Goal: Task Accomplishment & Management: Manage account settings

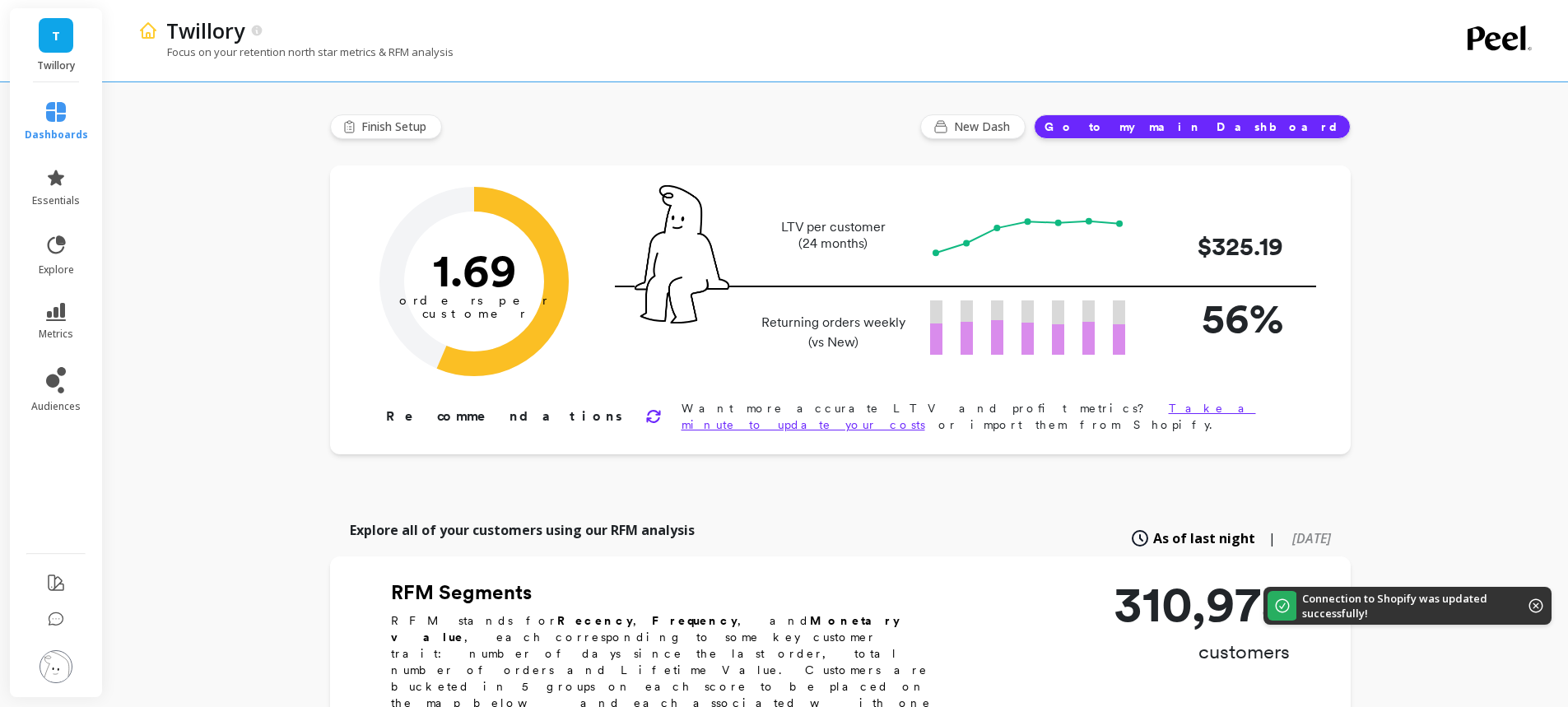
click at [59, 655] on img at bounding box center [56, 666] width 33 height 33
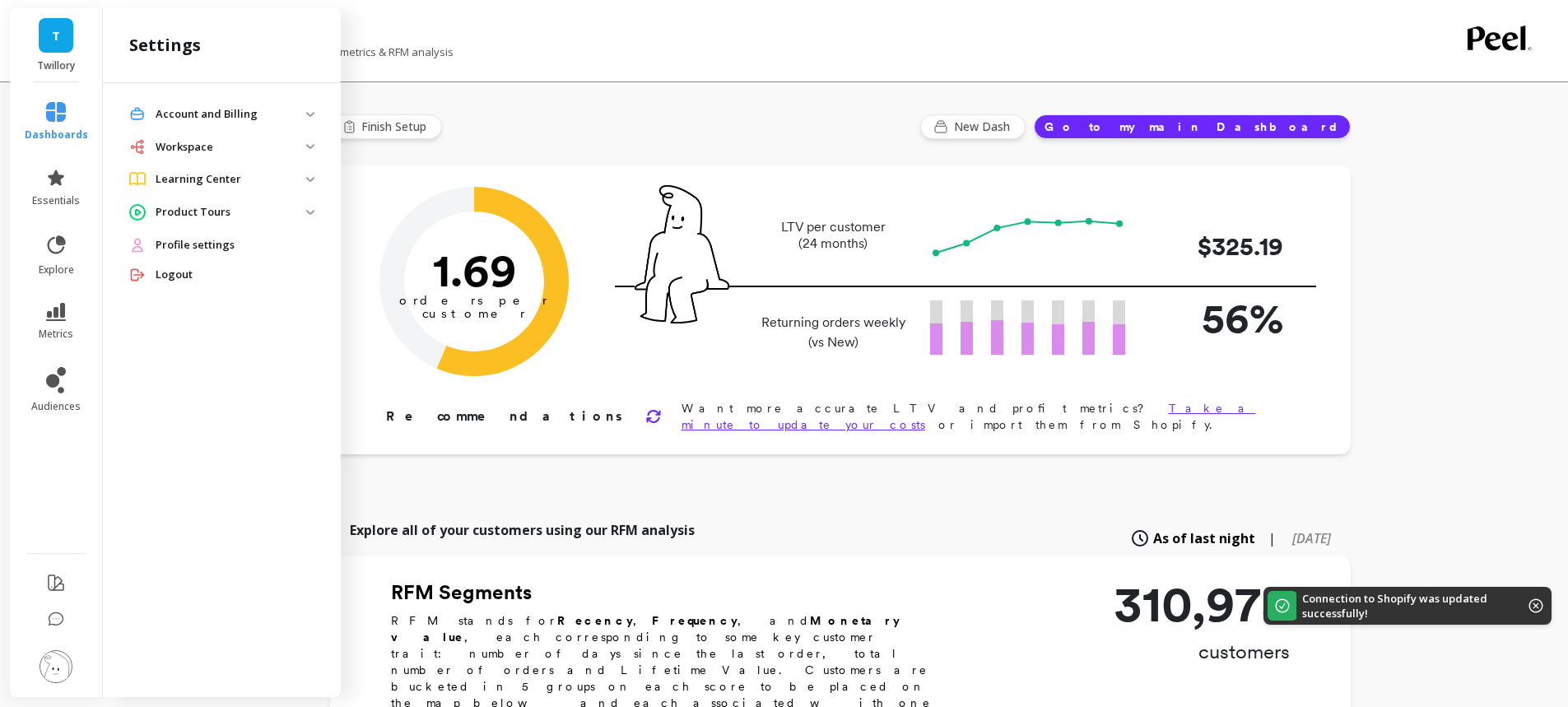
click at [67, 654] on img at bounding box center [56, 666] width 33 height 33
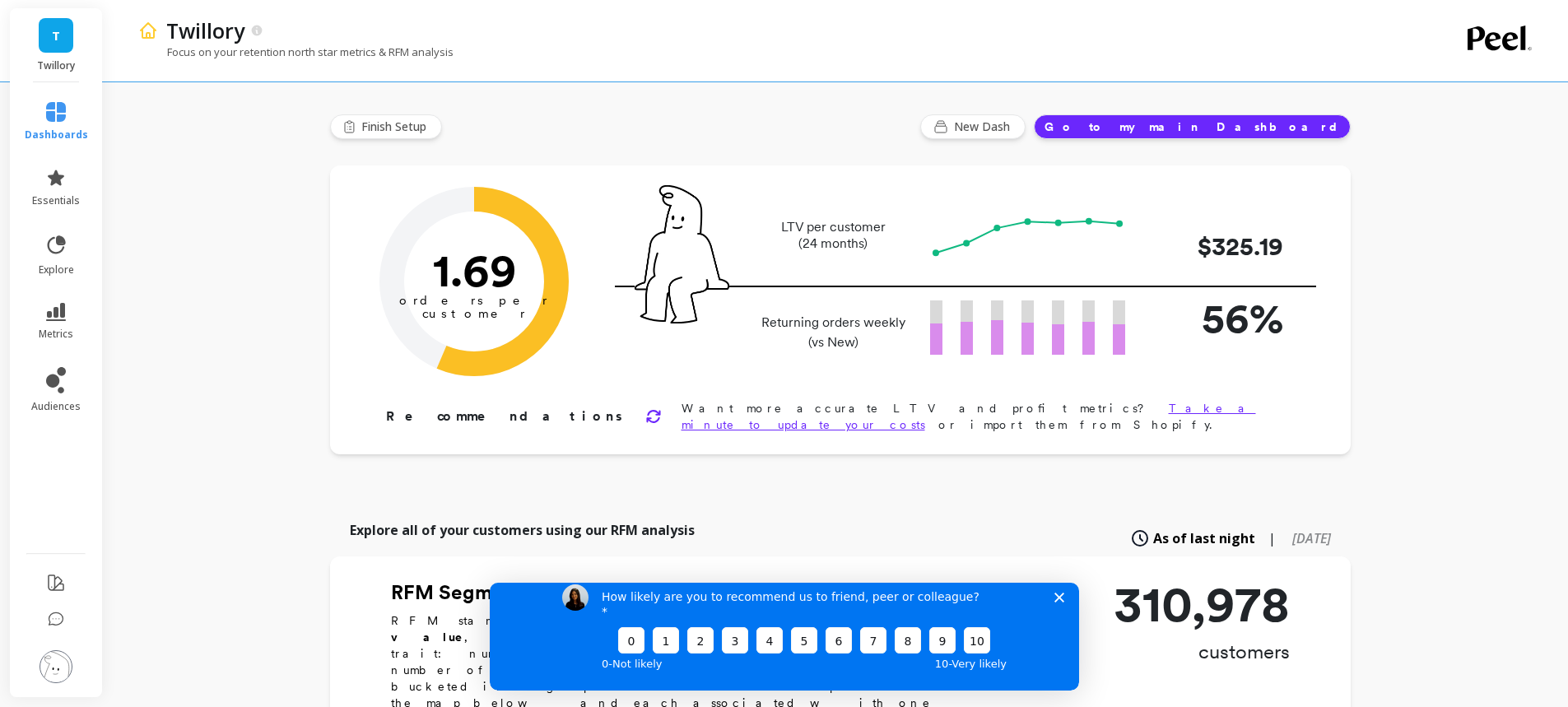
click at [67, 664] on img at bounding box center [56, 666] width 33 height 33
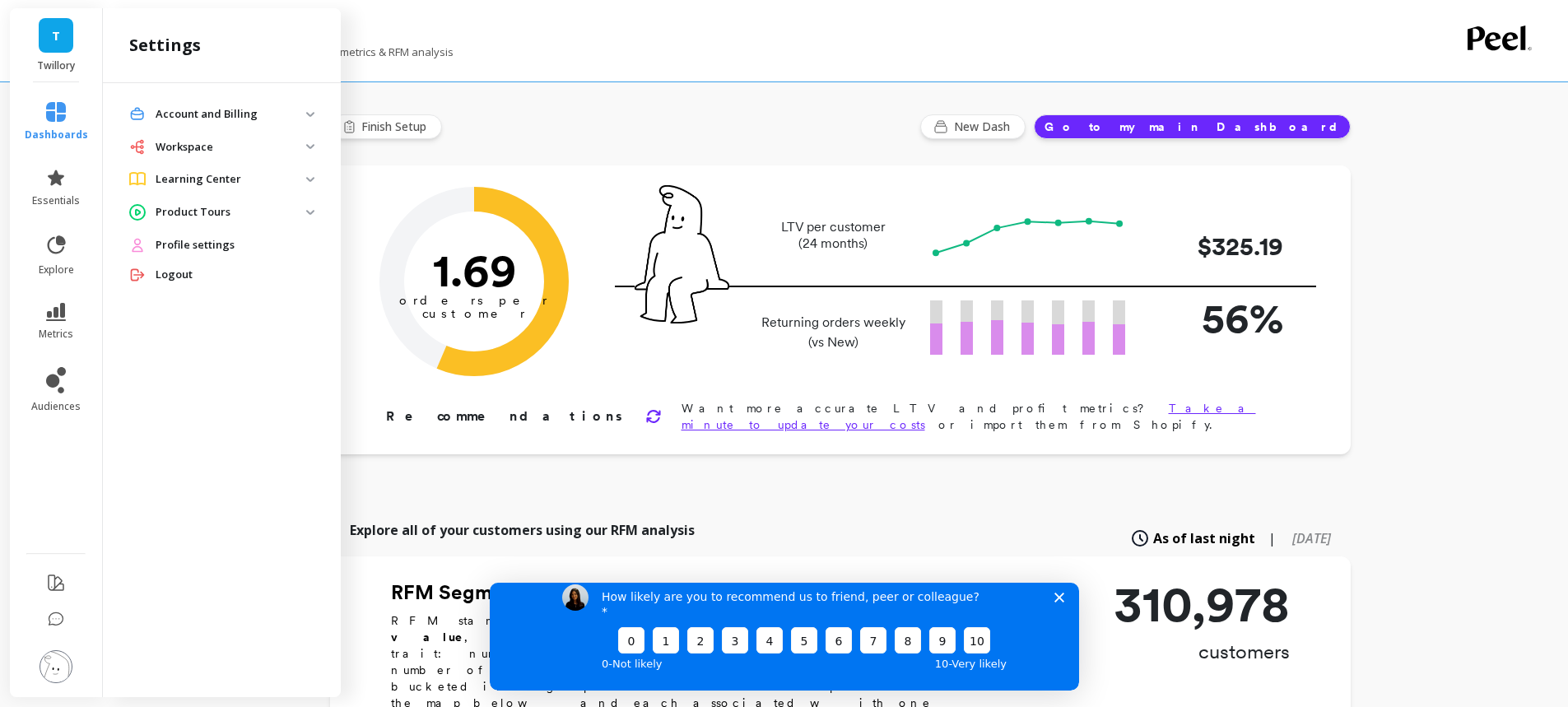
click at [178, 246] on span "Profile settings" at bounding box center [194, 244] width 79 height 16
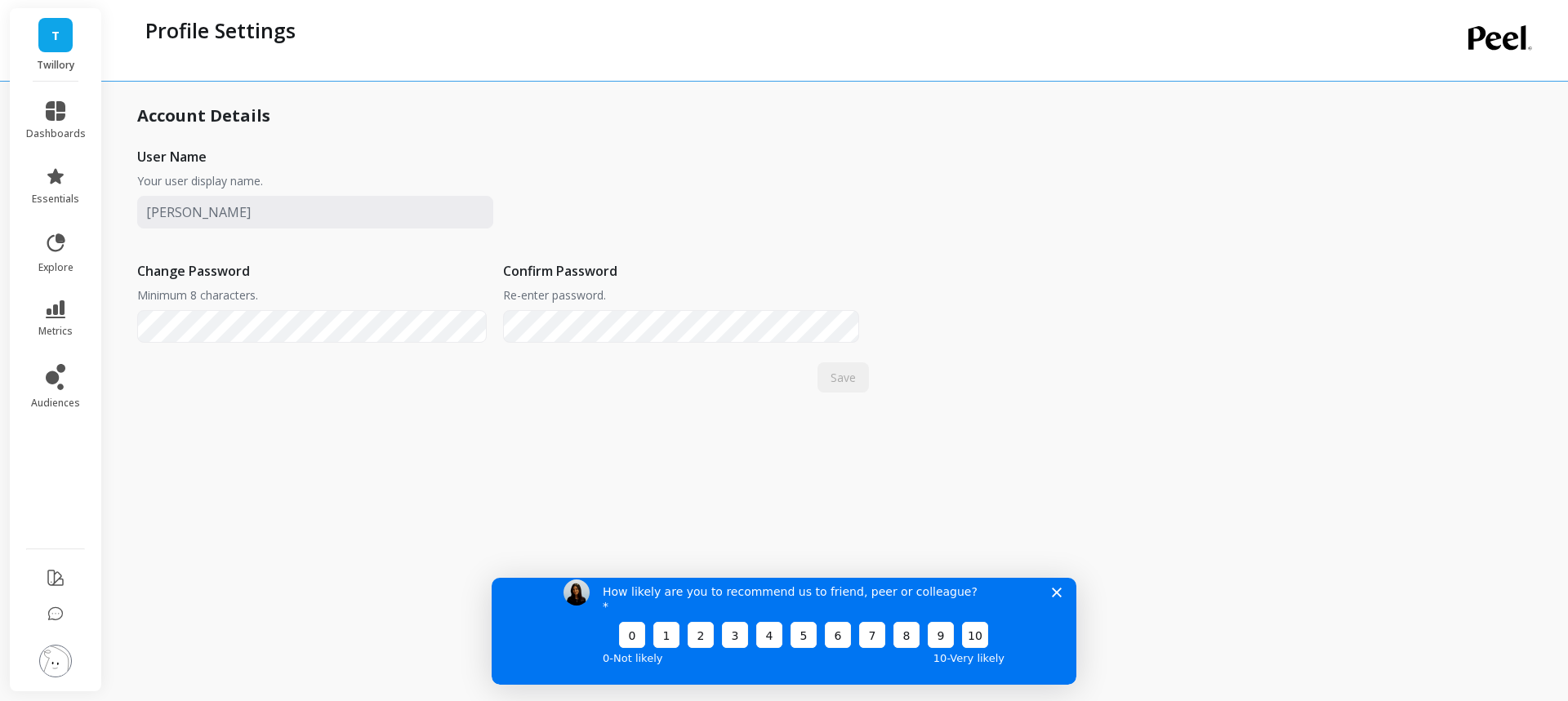
click at [61, 659] on img at bounding box center [56, 661] width 33 height 33
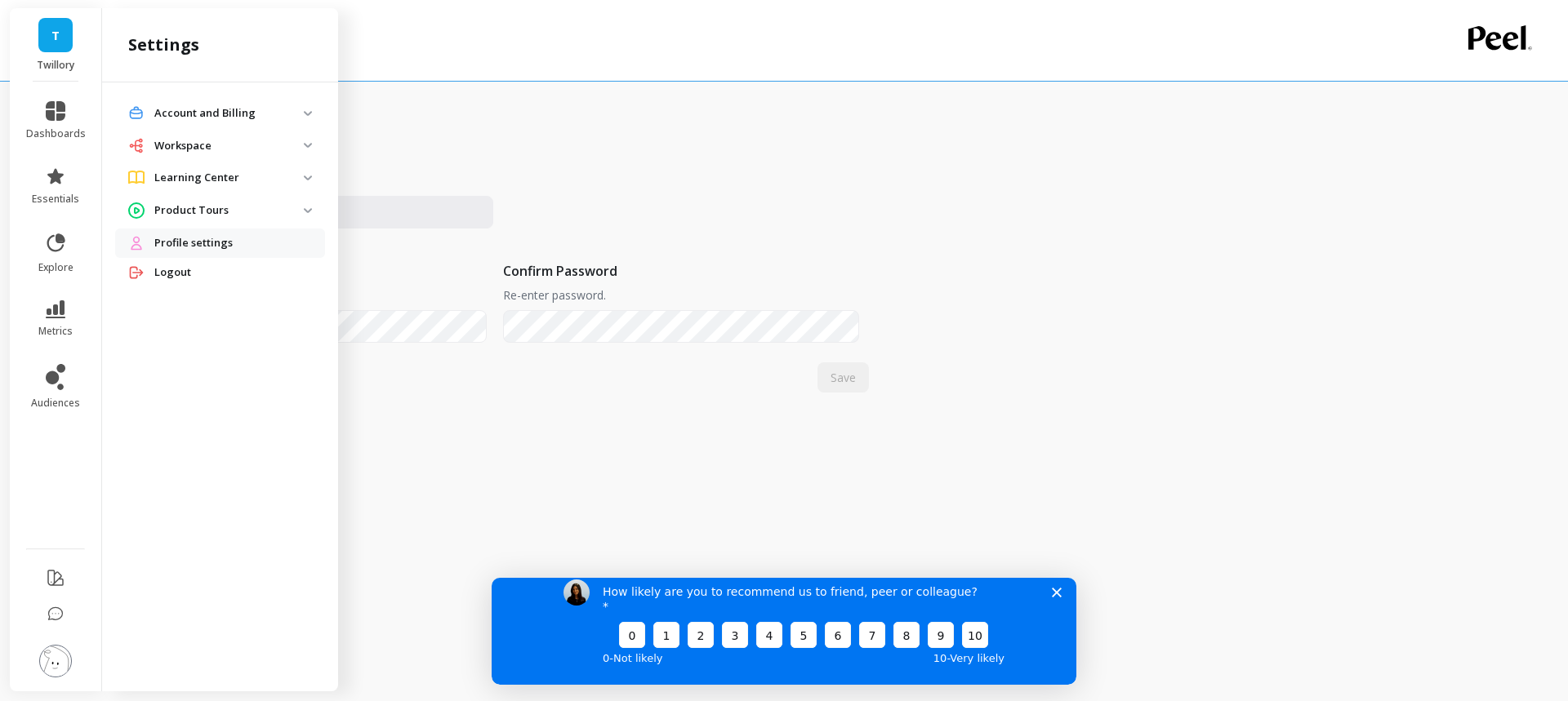
click at [176, 111] on p "Account and Billing" at bounding box center [228, 113] width 149 height 16
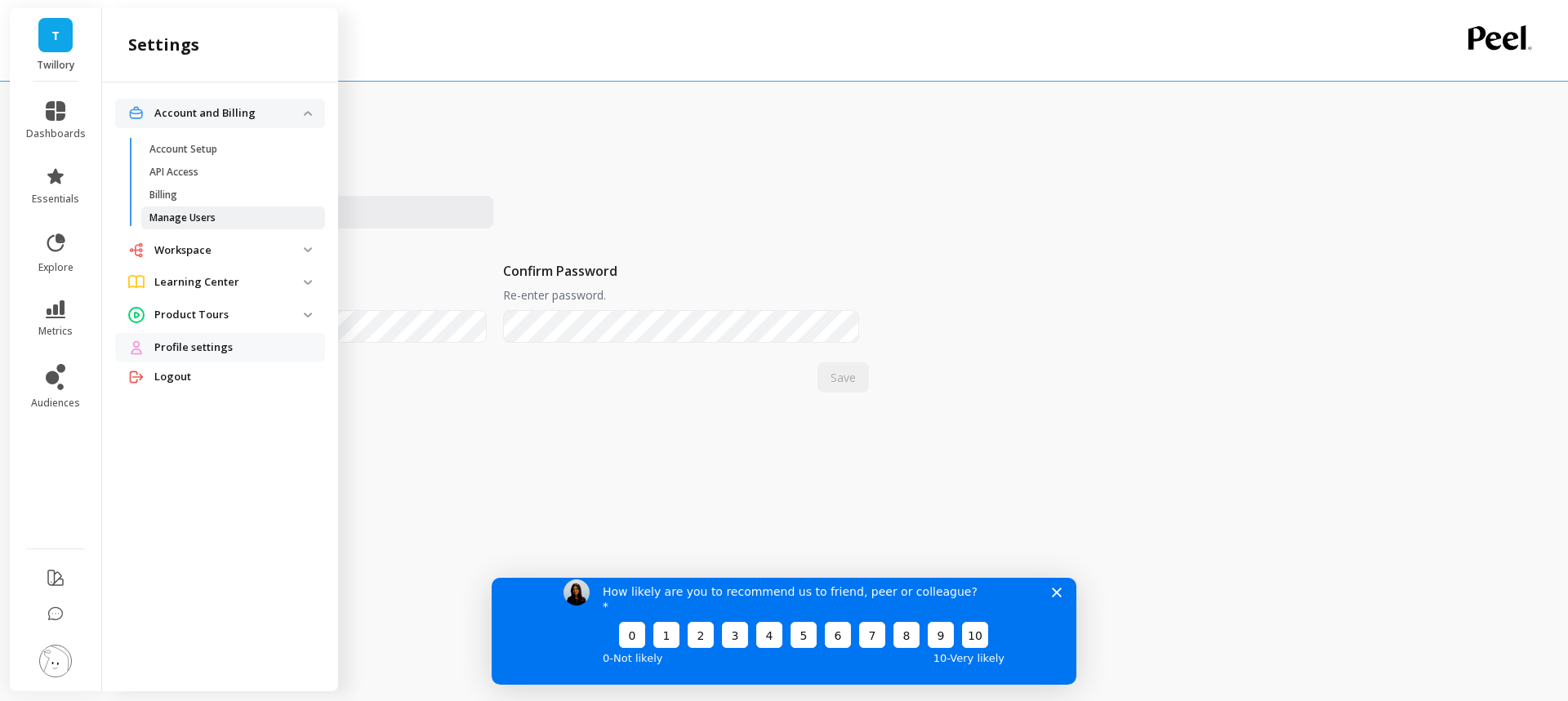
click at [156, 217] on p "Manage Users" at bounding box center [182, 218] width 67 height 13
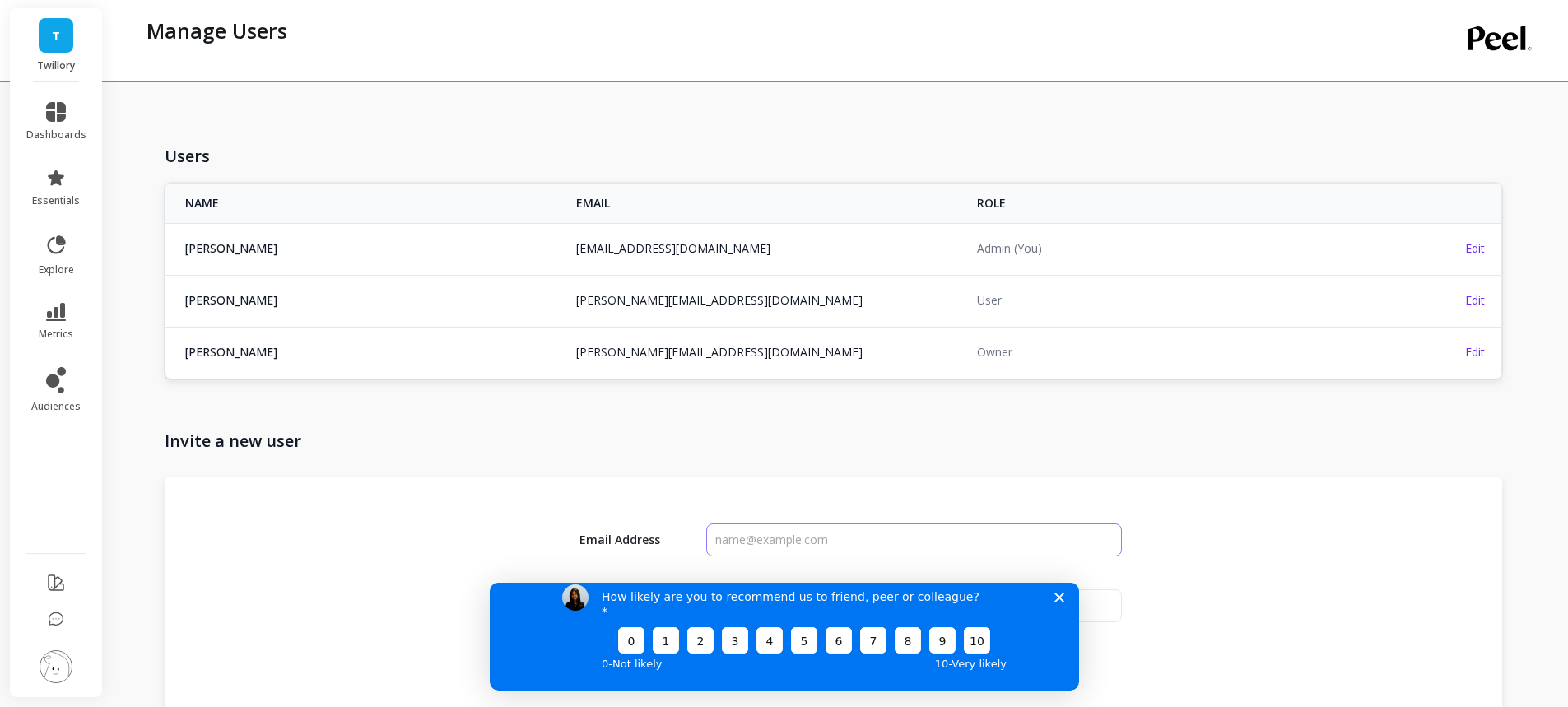
click at [780, 550] on input "input" at bounding box center [913, 540] width 415 height 33
type input "anjhelic@twillory.com"
drag, startPoint x: 1055, startPoint y: 611, endPoint x: 1539, endPoint y: 1200, distance: 762.3
click at [1055, 602] on icon "Close survey" at bounding box center [1058, 597] width 10 height 10
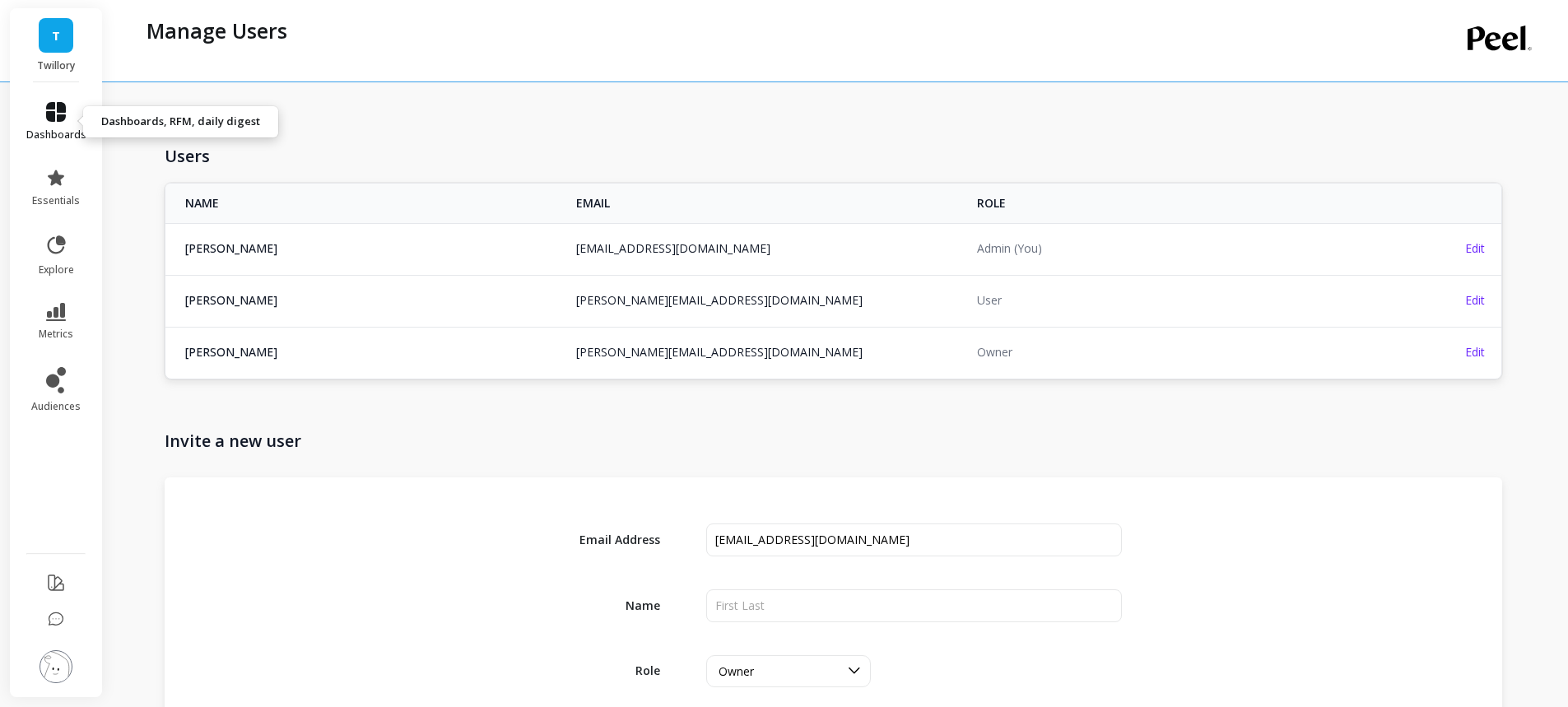
click at [65, 133] on span "dashboards" at bounding box center [56, 135] width 60 height 14
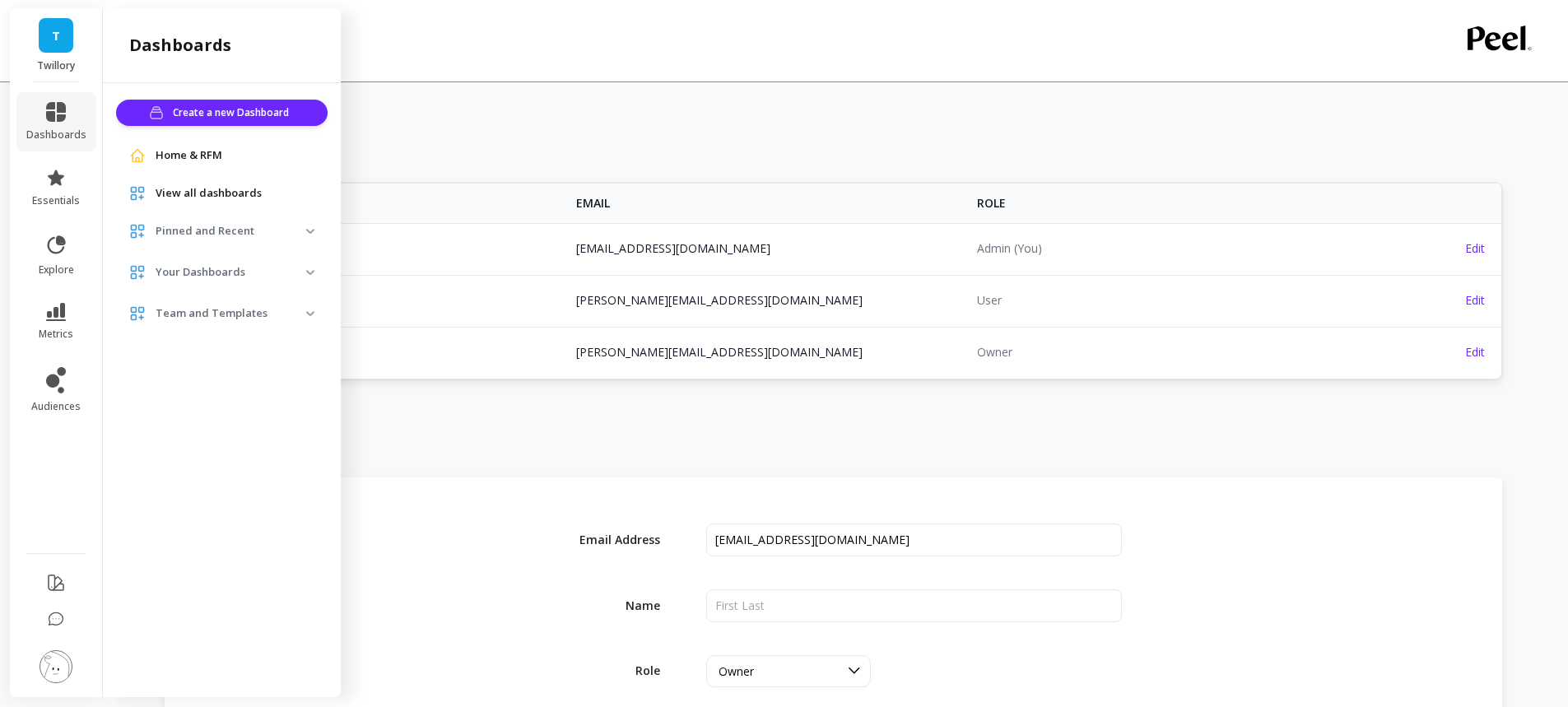
click at [190, 156] on span "Home & RFM" at bounding box center [188, 155] width 67 height 16
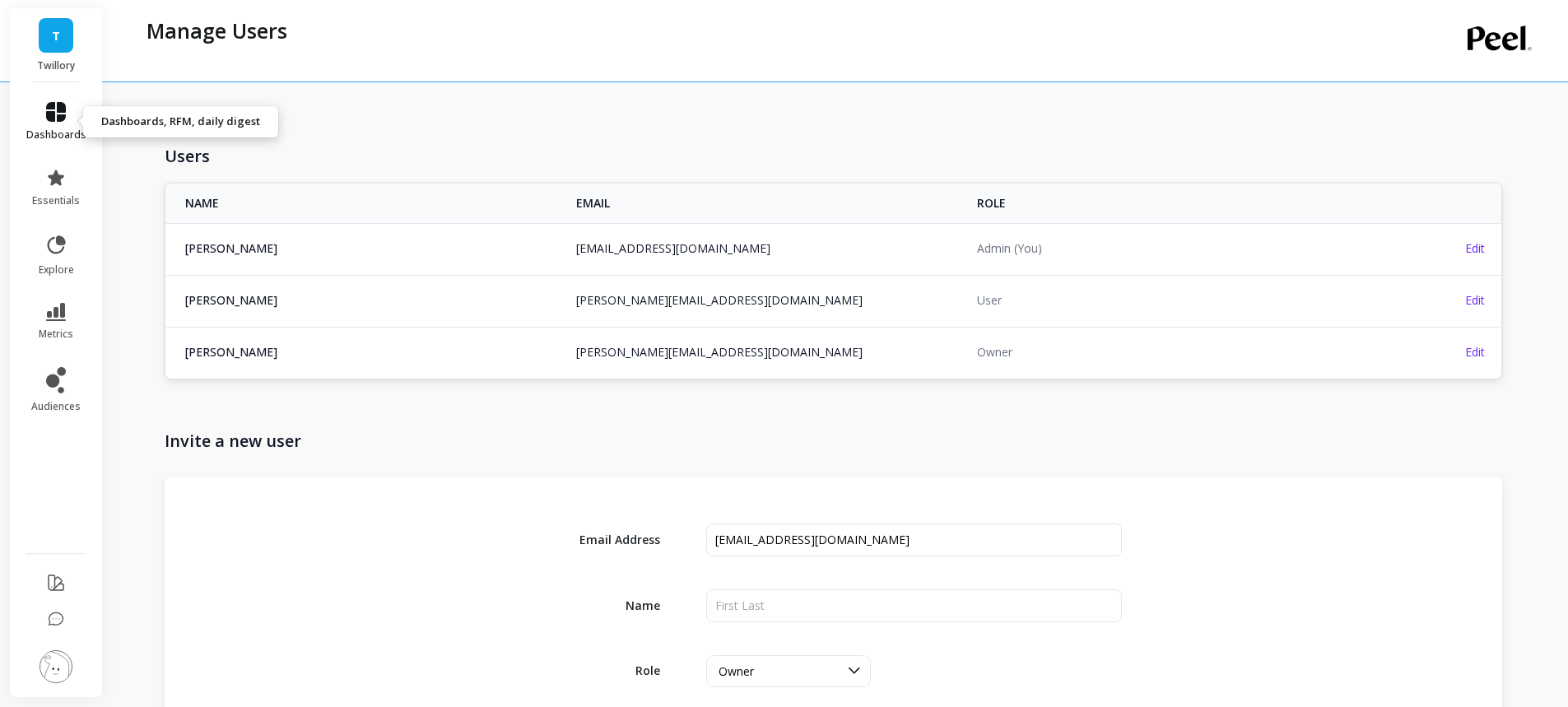
click at [62, 123] on link "dashboards" at bounding box center [56, 121] width 60 height 40
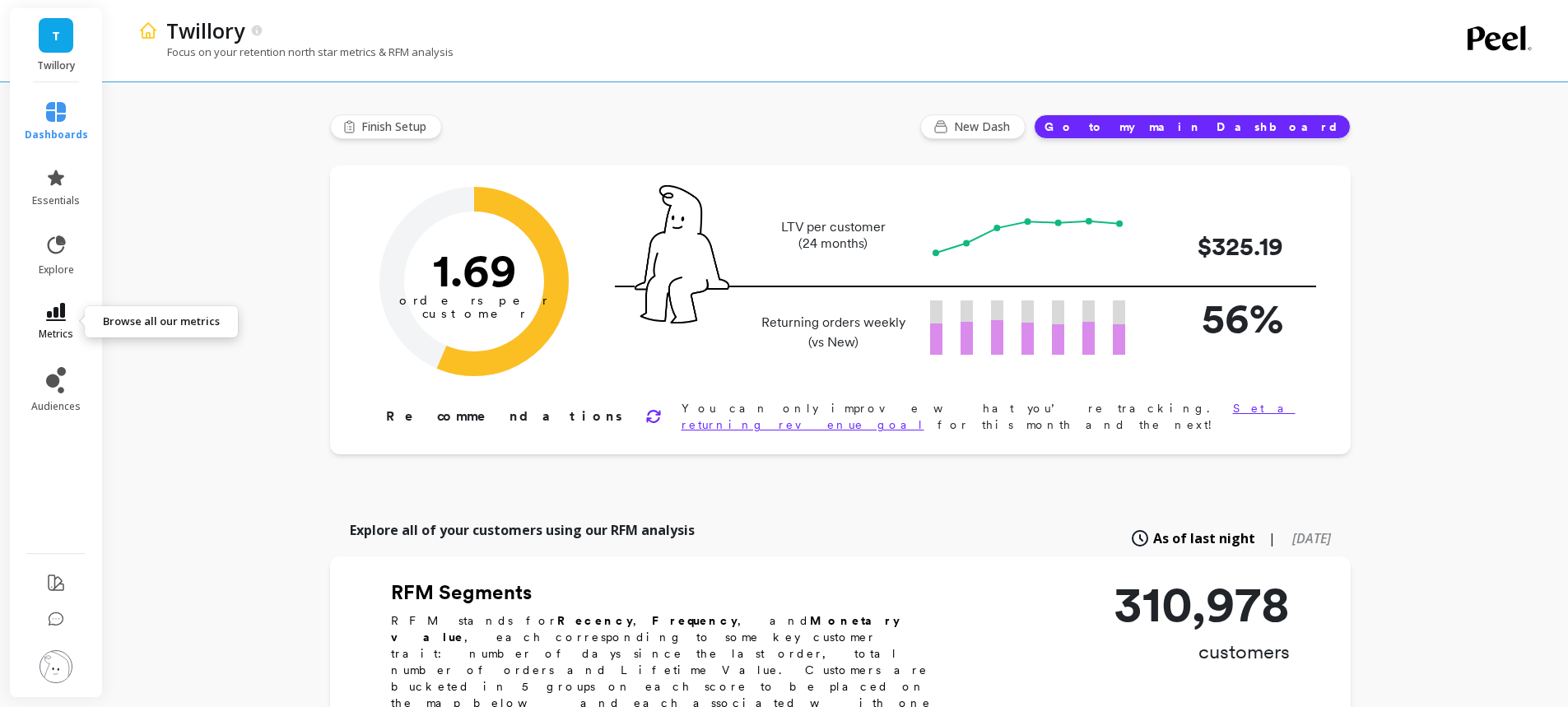
click at [75, 313] on link "metrics" at bounding box center [56, 322] width 64 height 38
